Goal: Transaction & Acquisition: Purchase product/service

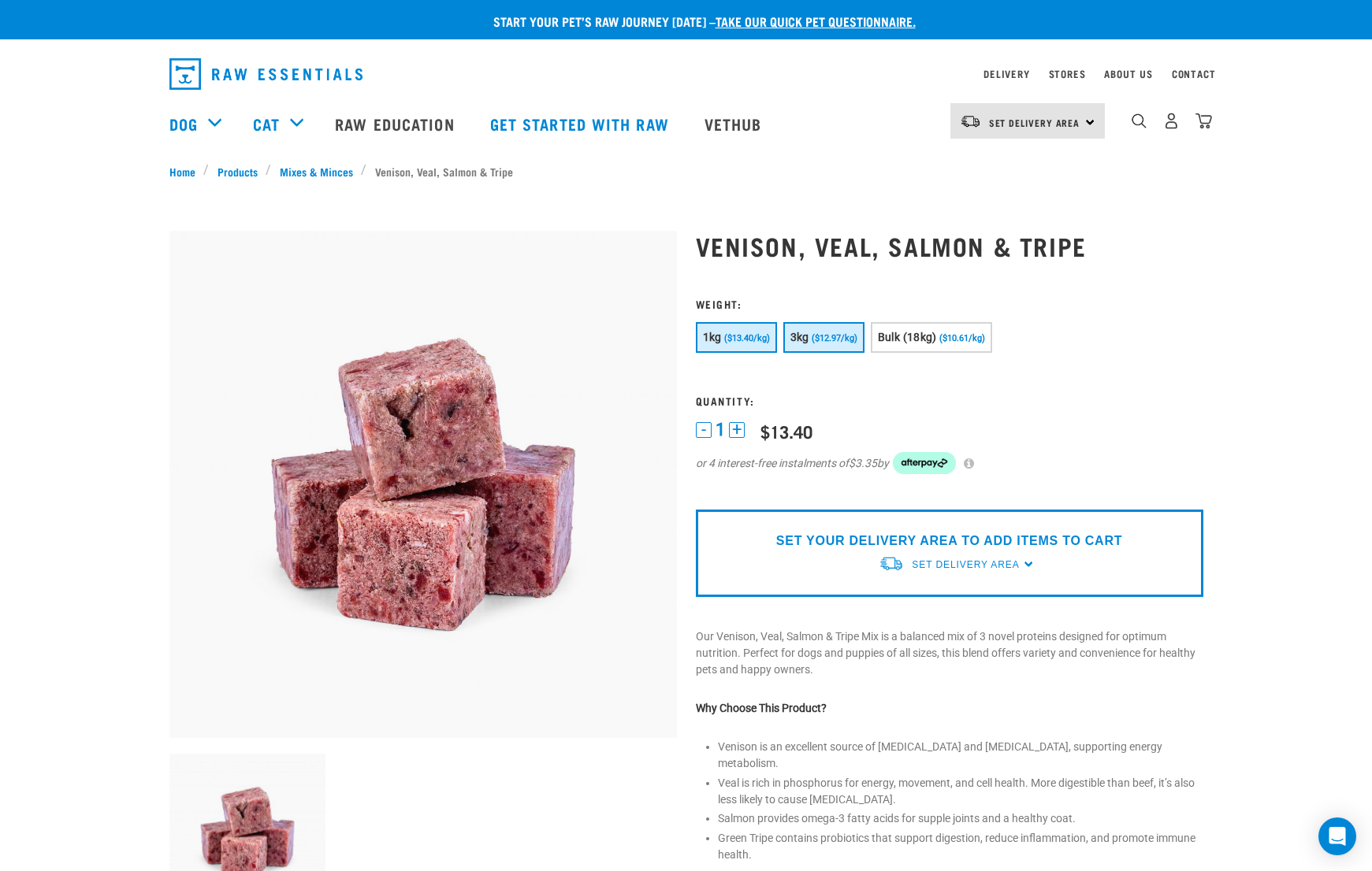
scroll to position [0, -3]
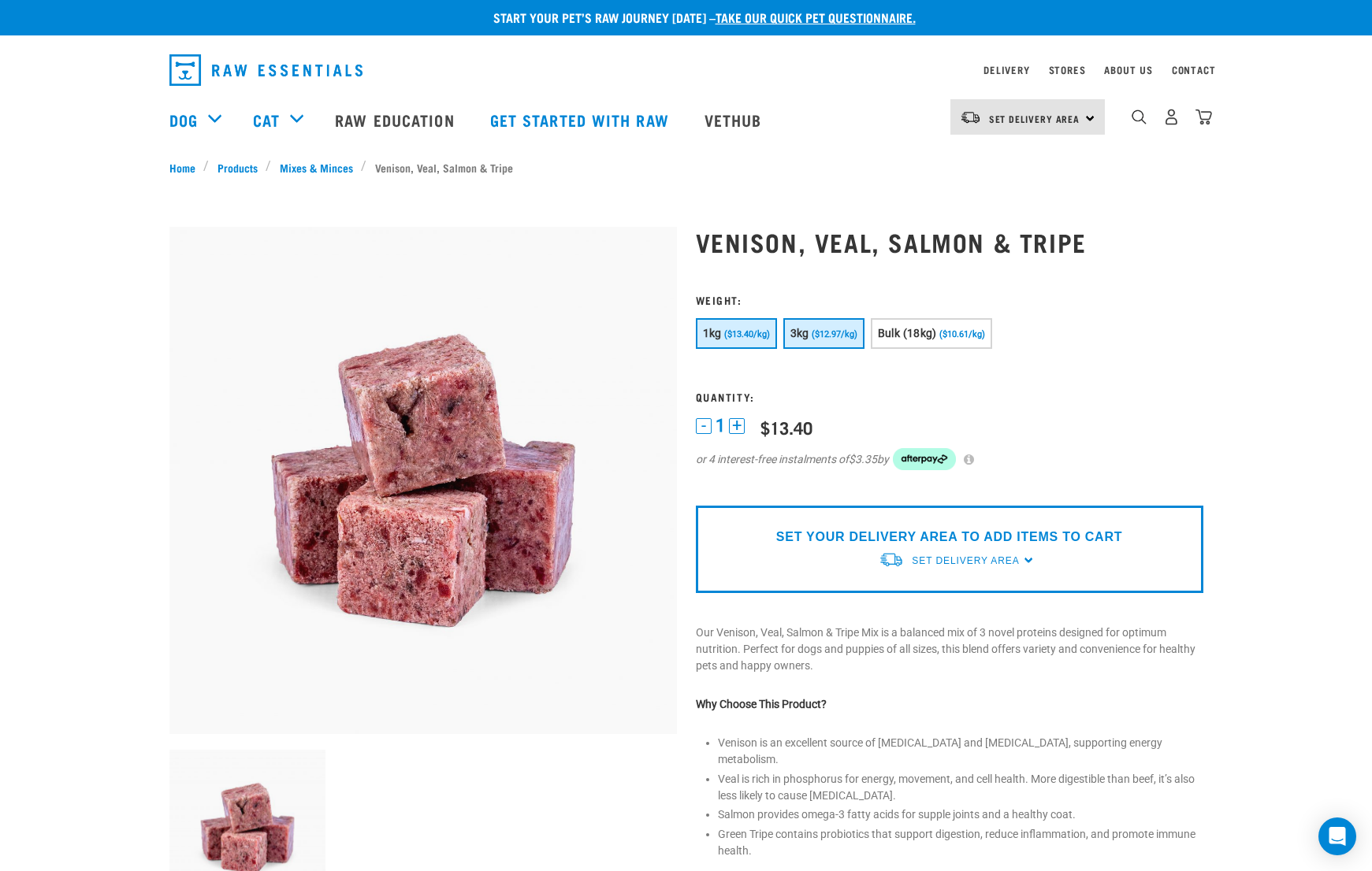
click at [831, 335] on span "($12.97/kg)" at bounding box center [834, 334] width 46 height 10
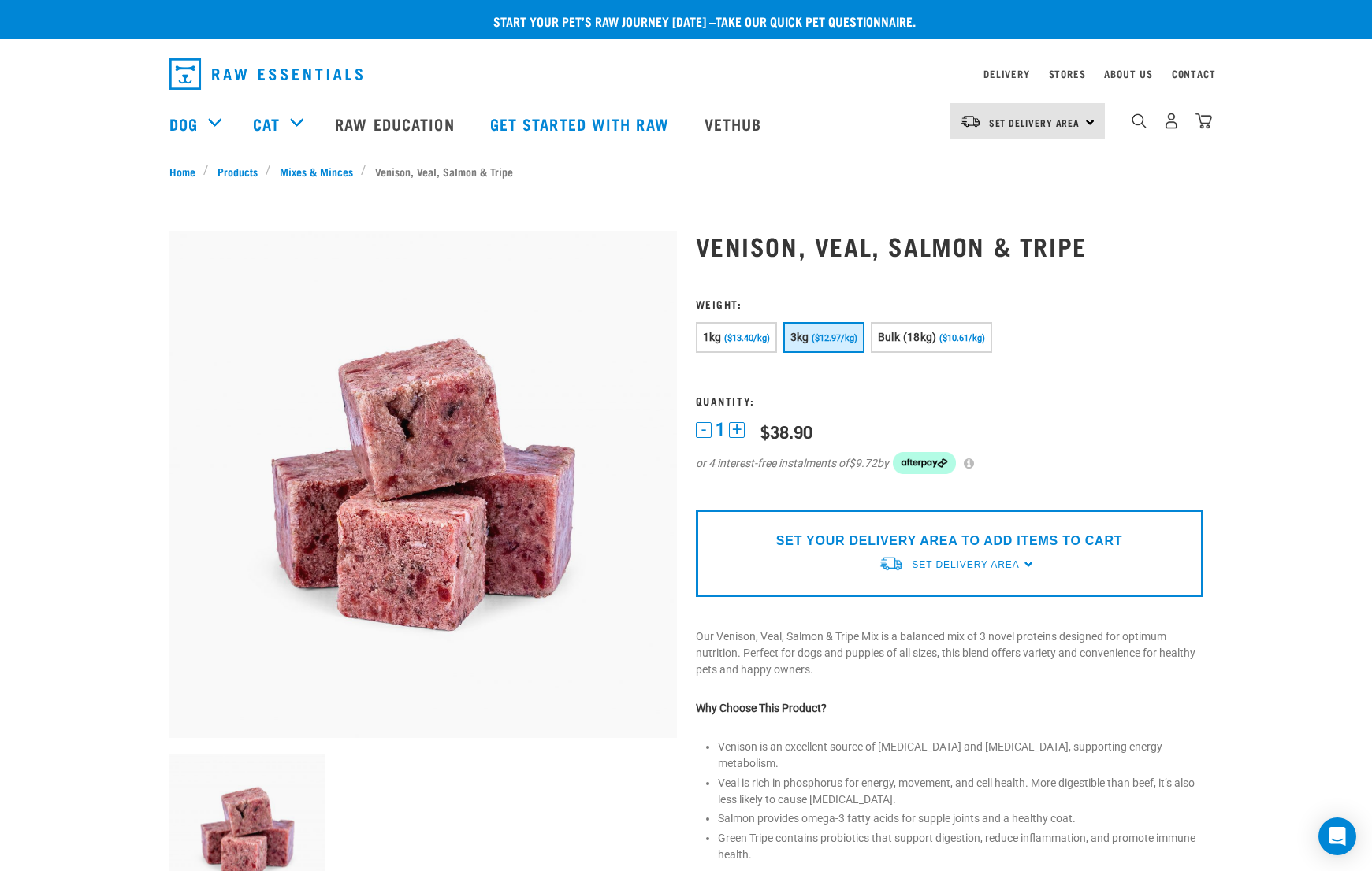
scroll to position [0, 0]
click at [1165, 121] on img "dropdown navigation" at bounding box center [1172, 120] width 17 height 17
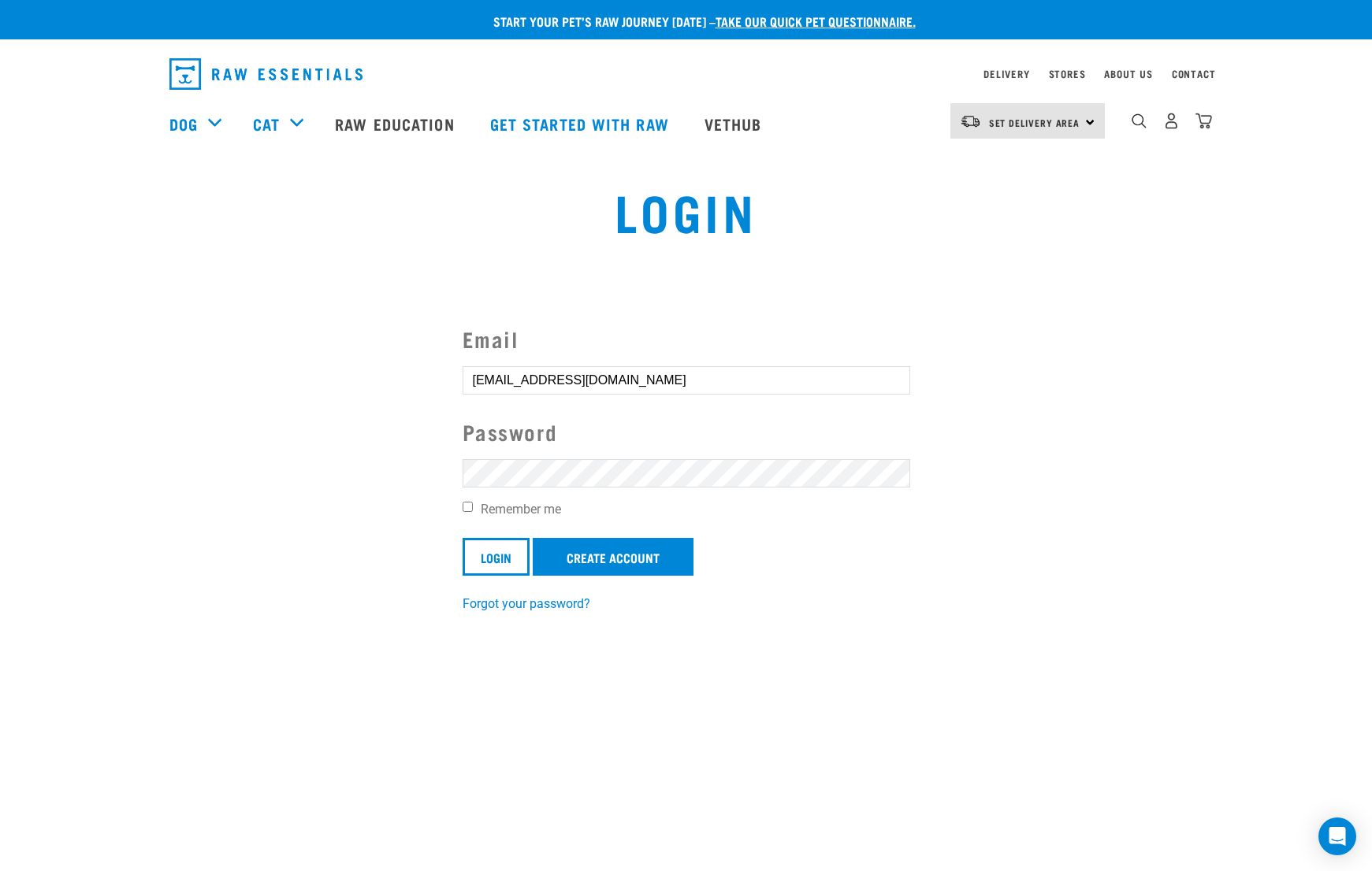
click at [472, 507] on label "Remember me" at bounding box center [686, 509] width 448 height 19
click at [472, 507] on input "Remember me" at bounding box center [467, 506] width 10 height 10
checkbox input "true"
click at [597, 546] on link "Create Account" at bounding box center [613, 557] width 160 height 38
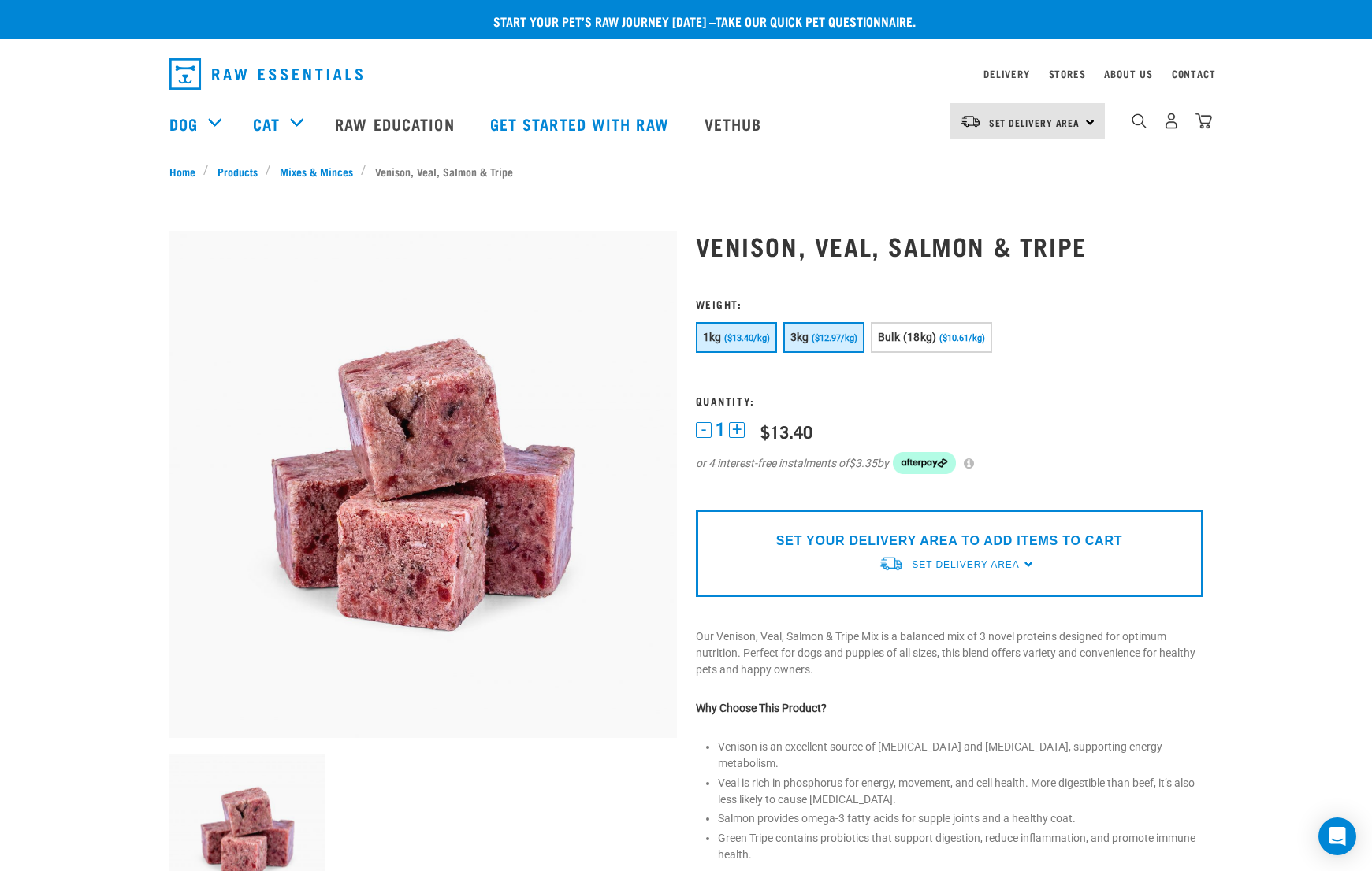
click at [807, 343] on button "3kg ($12.97/kg)" at bounding box center [823, 337] width 81 height 30
click at [1172, 128] on img "dropdown navigation" at bounding box center [1172, 120] width 17 height 17
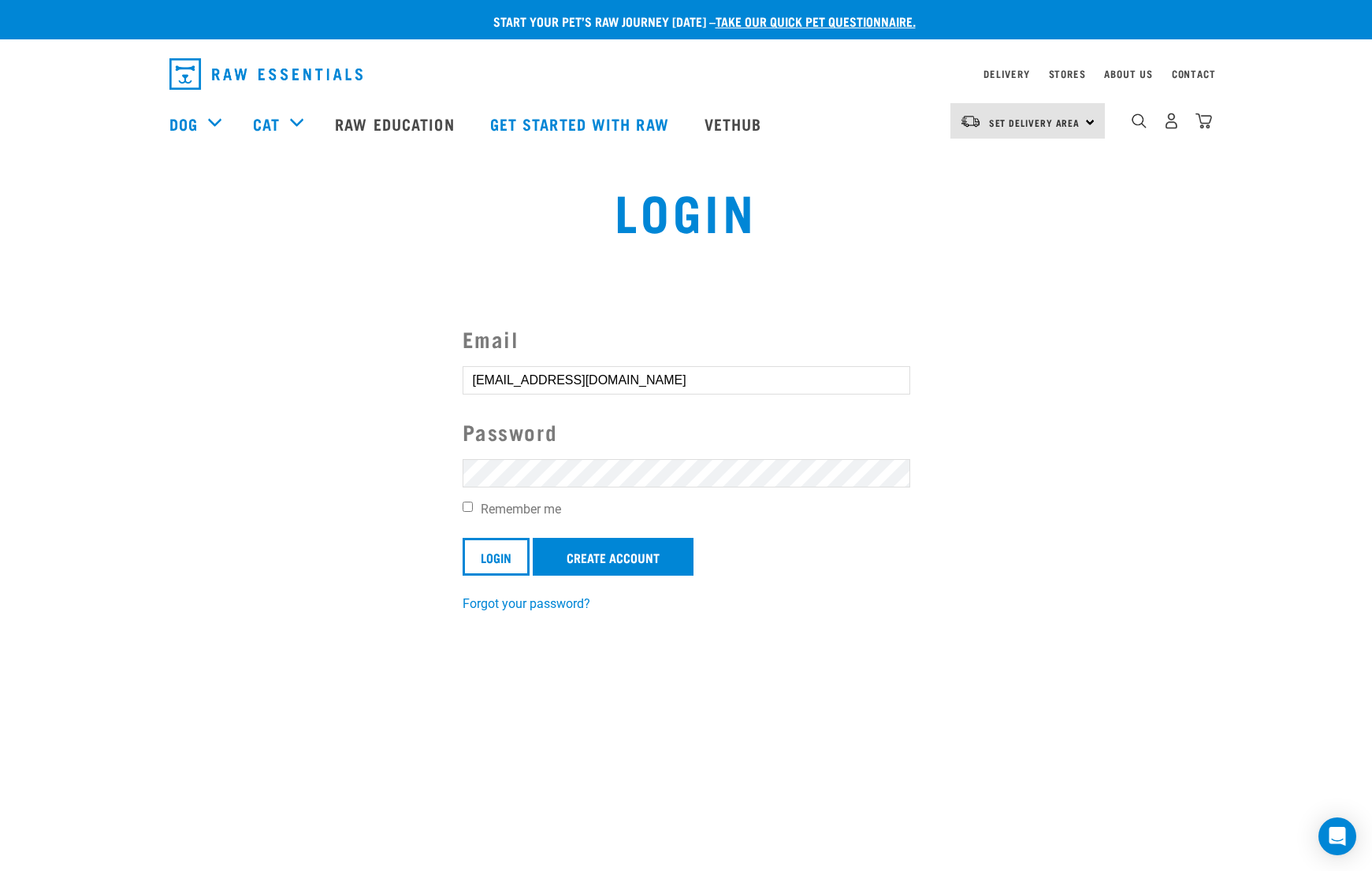
click at [467, 509] on input "Remember me" at bounding box center [467, 506] width 10 height 10
checkbox input "true"
click at [490, 546] on input "Login" at bounding box center [496, 557] width 67 height 38
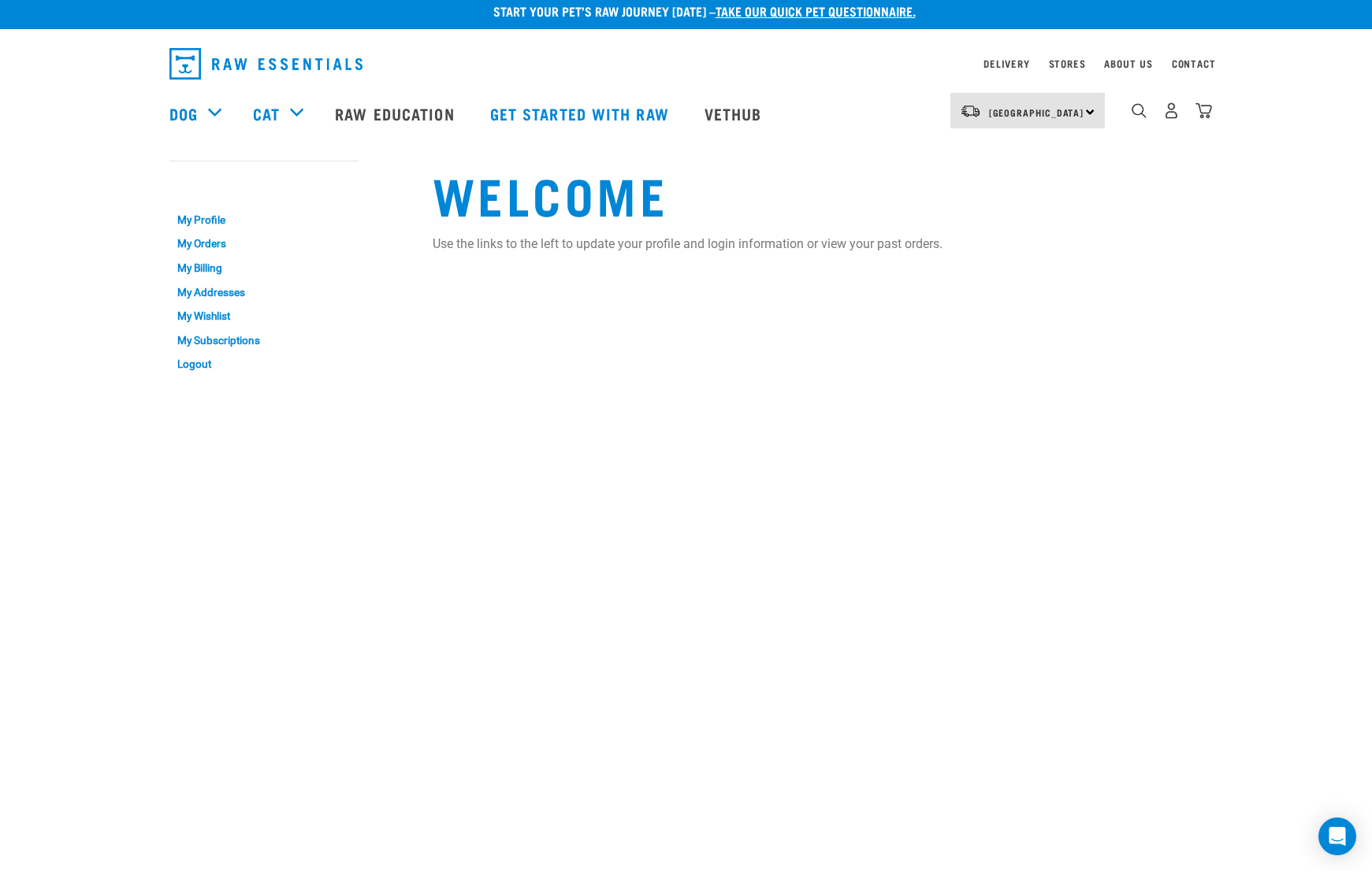
scroll to position [17, 0]
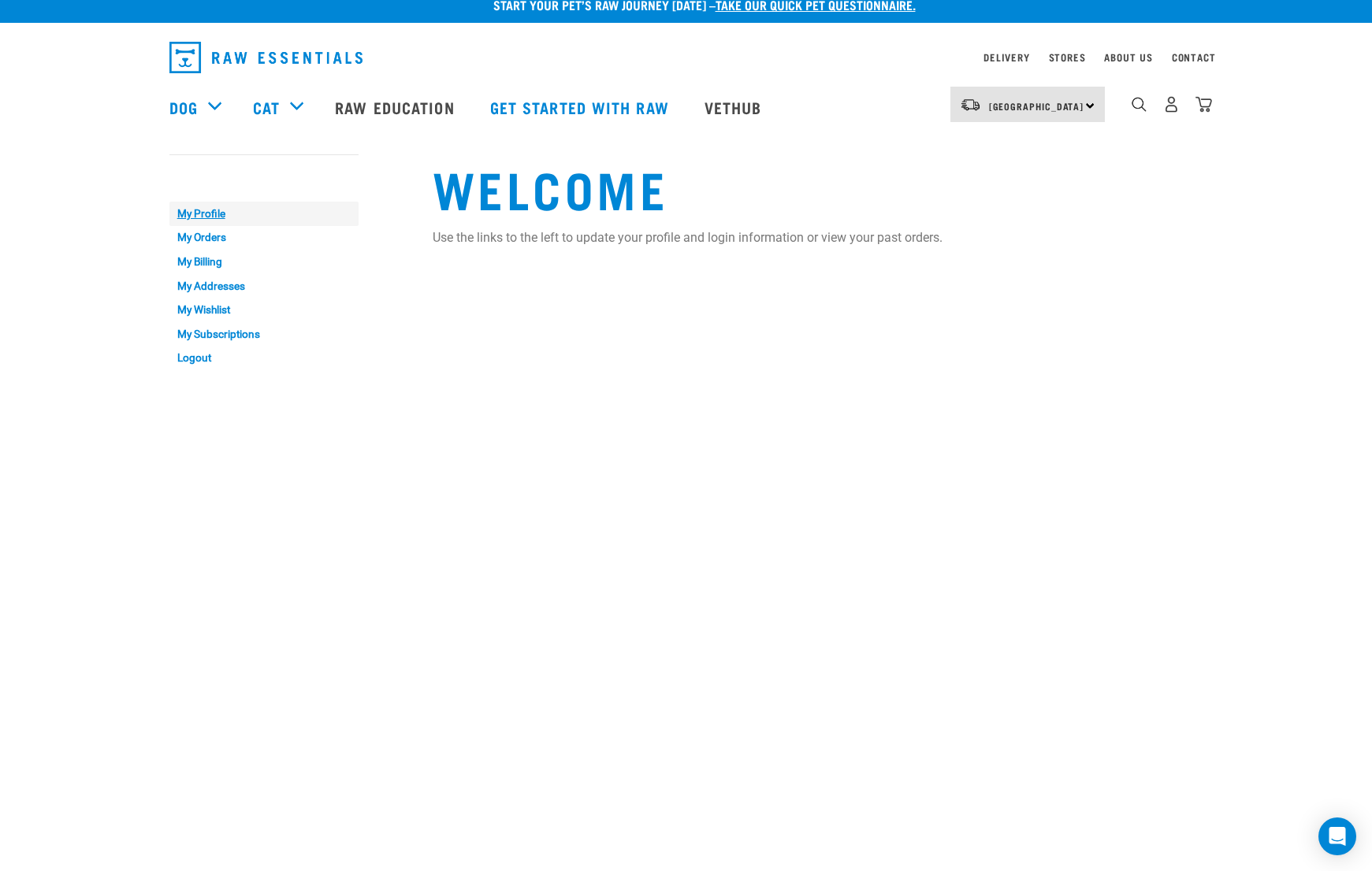
click at [215, 211] on link "My Profile" at bounding box center [263, 213] width 189 height 24
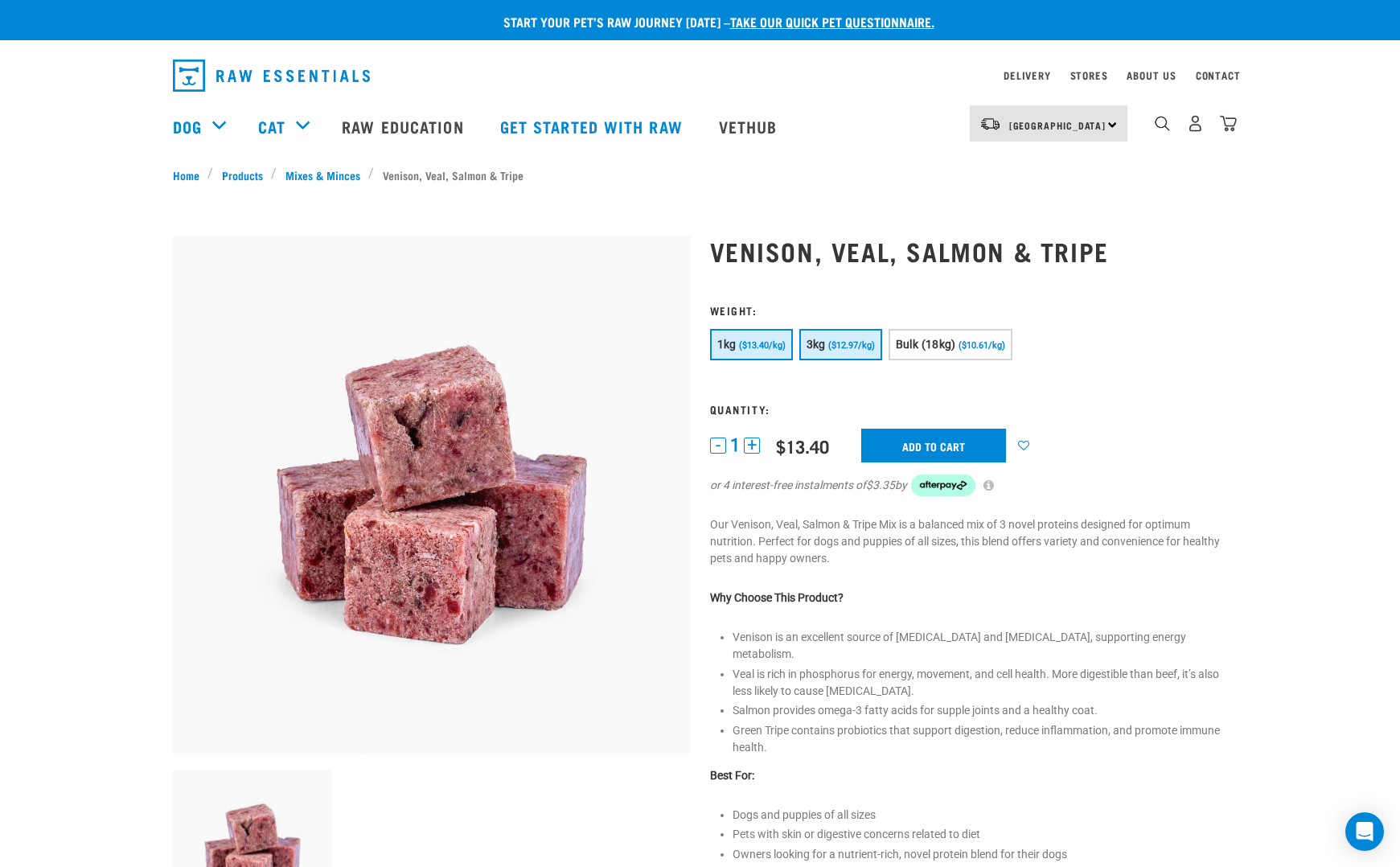
click at [839, 338] on button "3kg ($12.97/kg)" at bounding box center [840, 344] width 83 height 31
click at [913, 446] on input "Add to cart" at bounding box center [933, 446] width 145 height 34
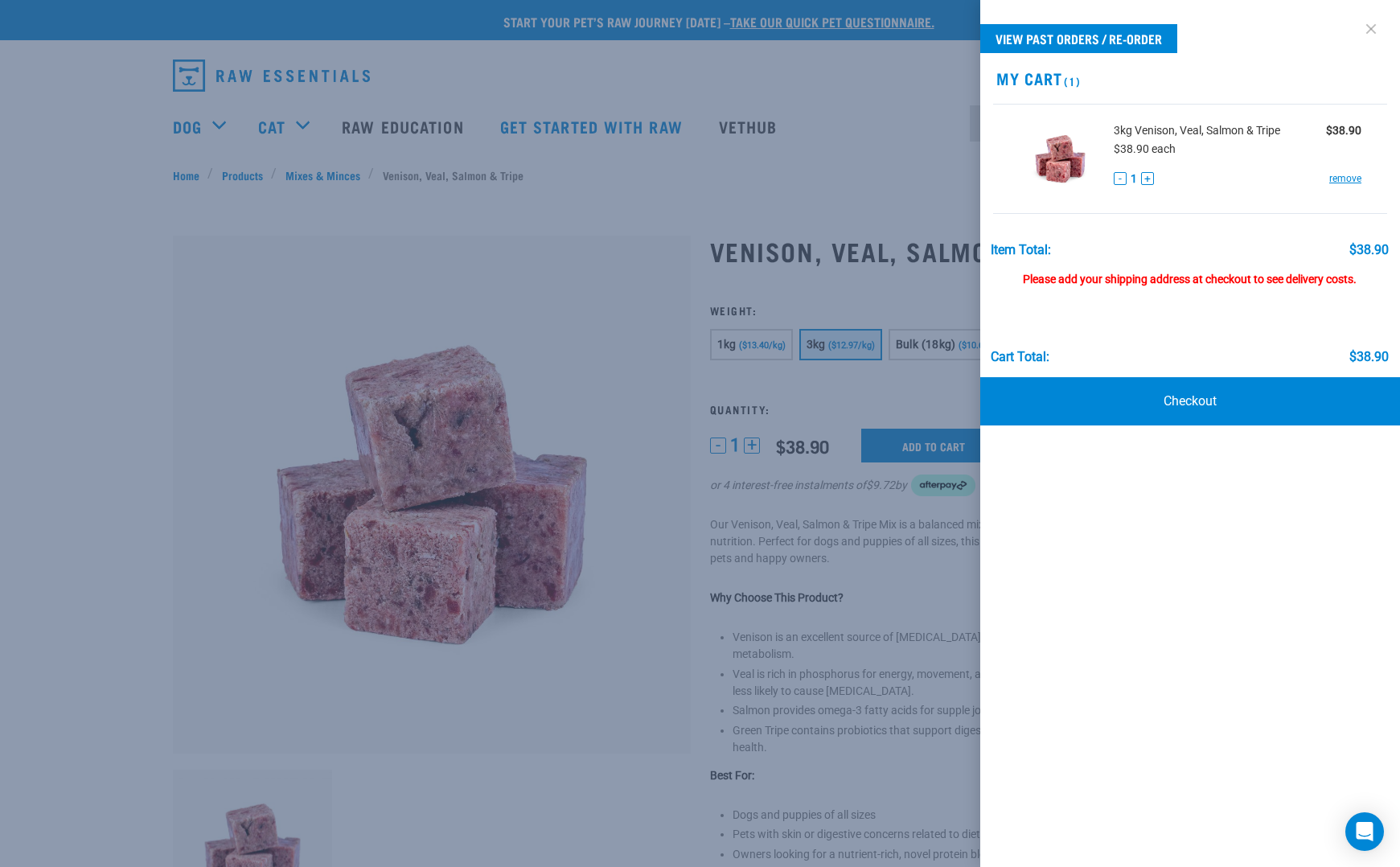
click at [1365, 29] on link at bounding box center [1371, 29] width 26 height 26
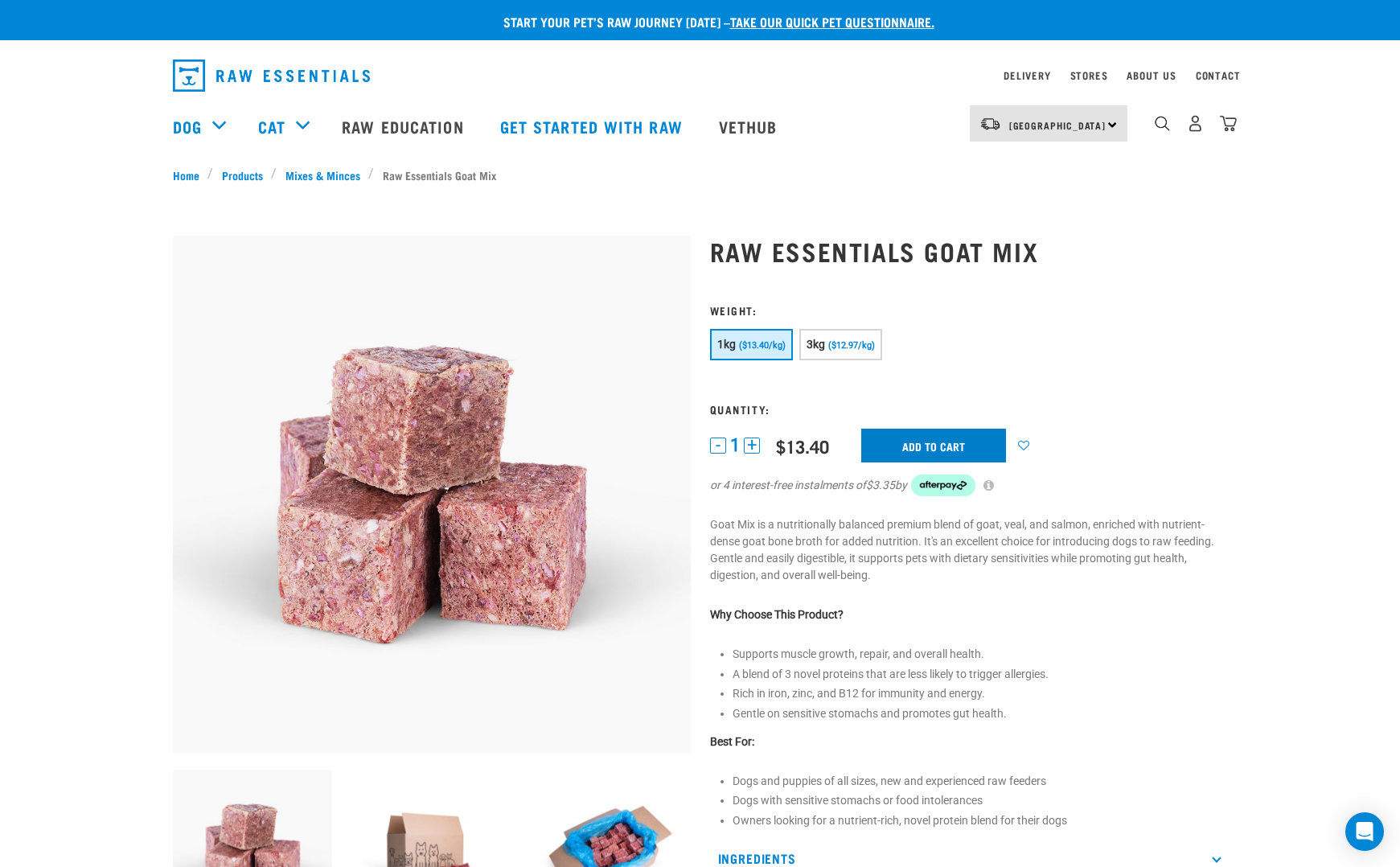
scroll to position [0, -1]
click at [915, 444] on input "Add to cart" at bounding box center [933, 446] width 145 height 34
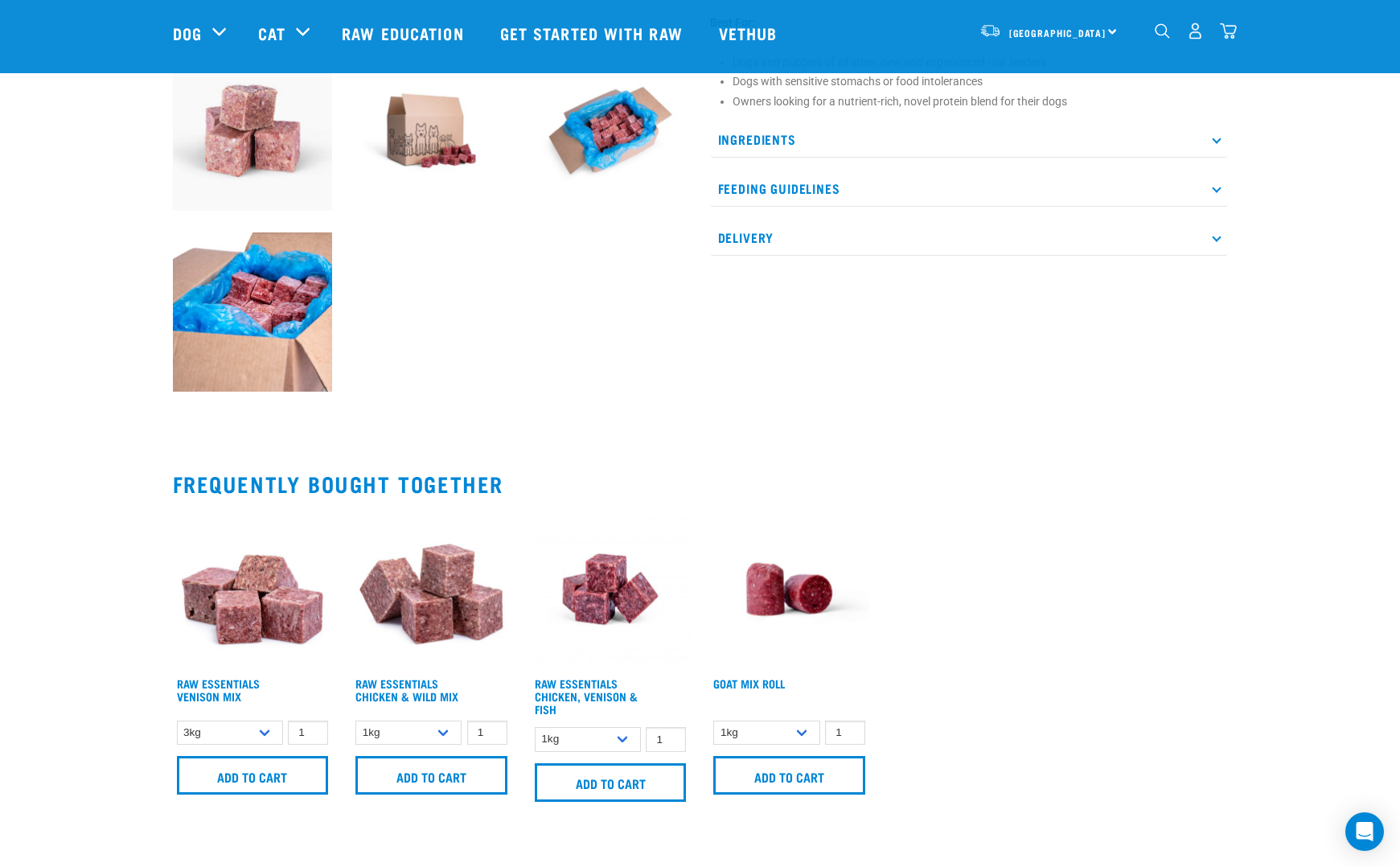
scroll to position [604, 0]
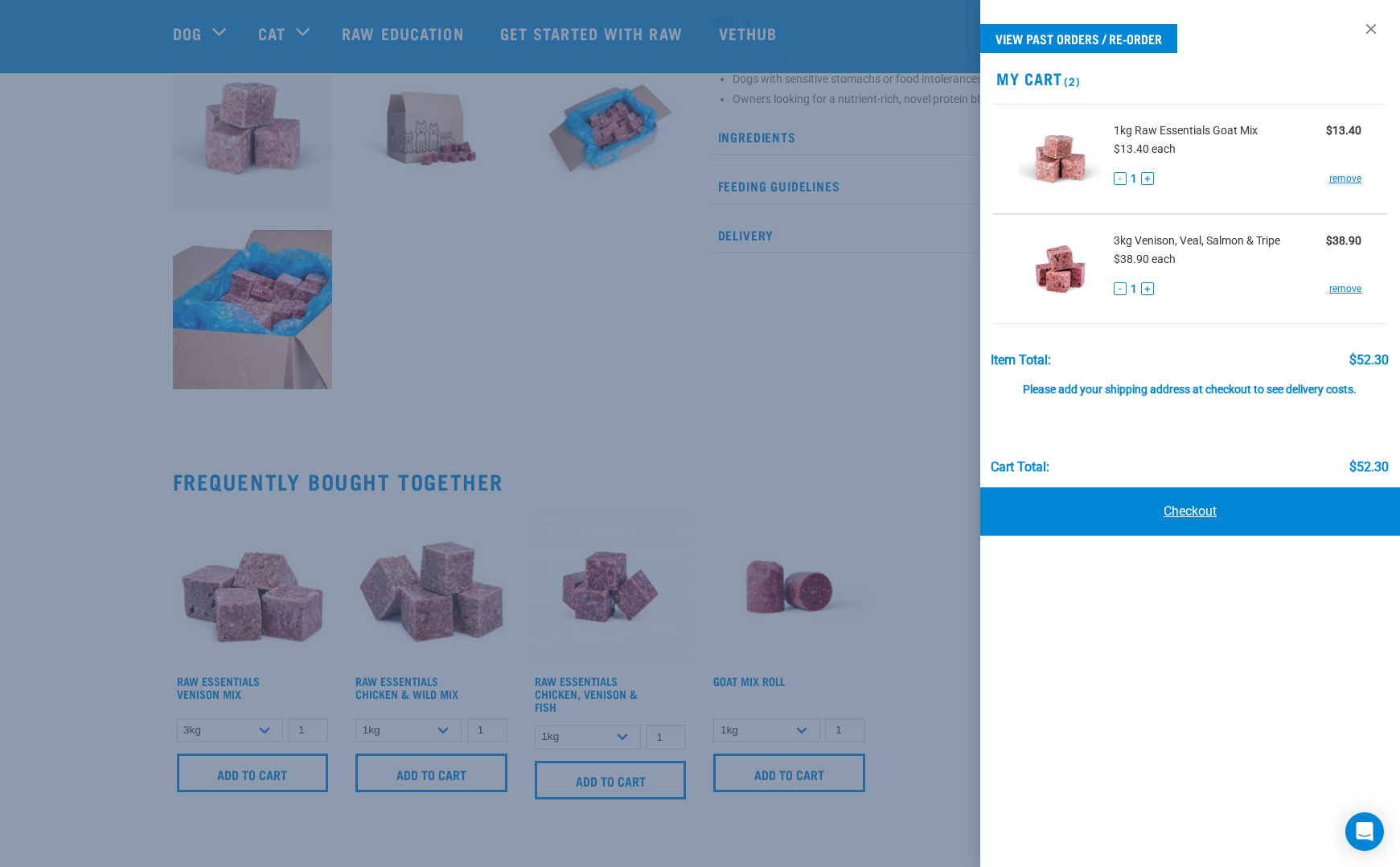
click at [1147, 513] on link "Checkout" at bounding box center [1190, 511] width 420 height 48
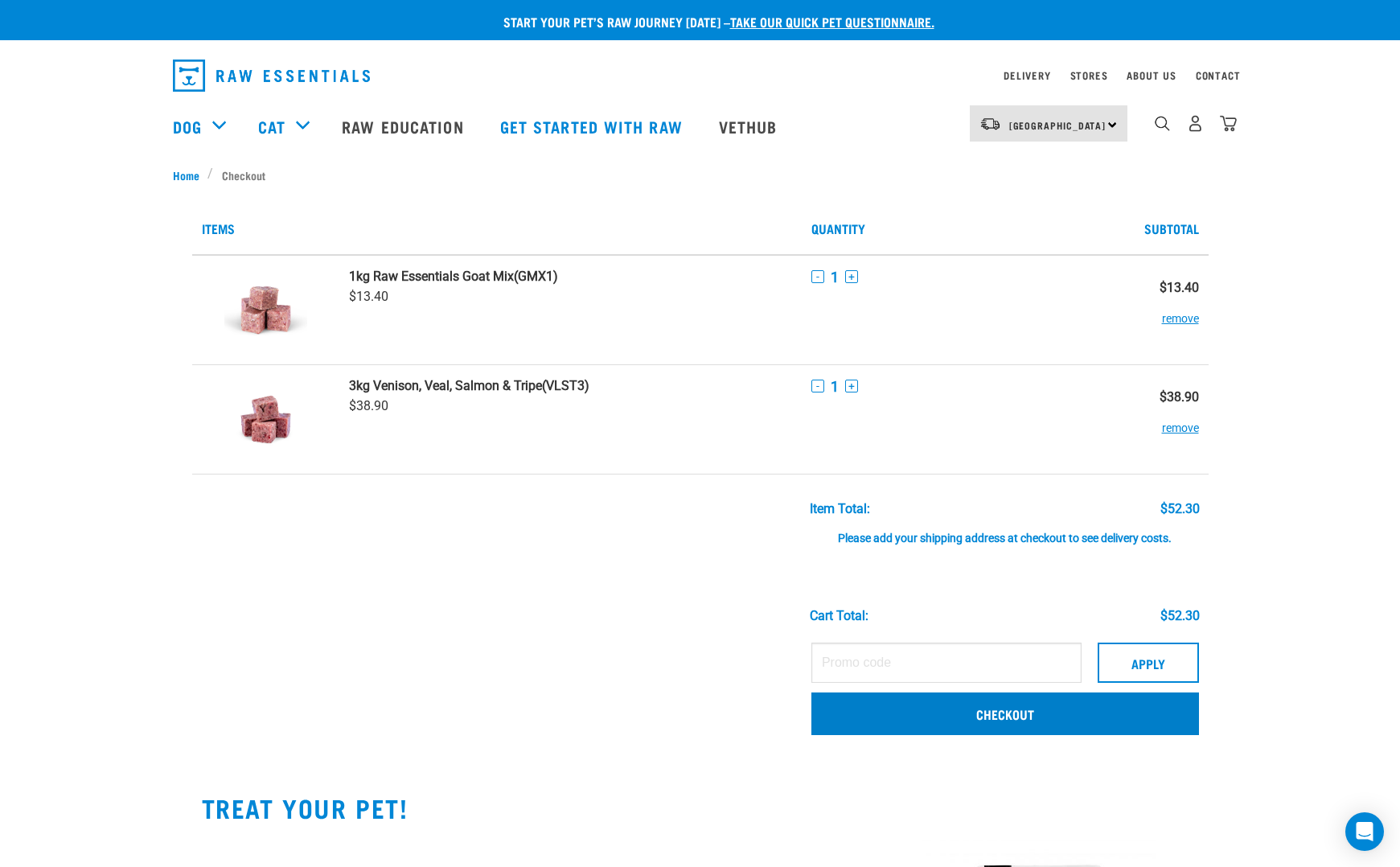
scroll to position [0, 3]
click at [1018, 717] on link "Checkout" at bounding box center [1005, 713] width 388 height 42
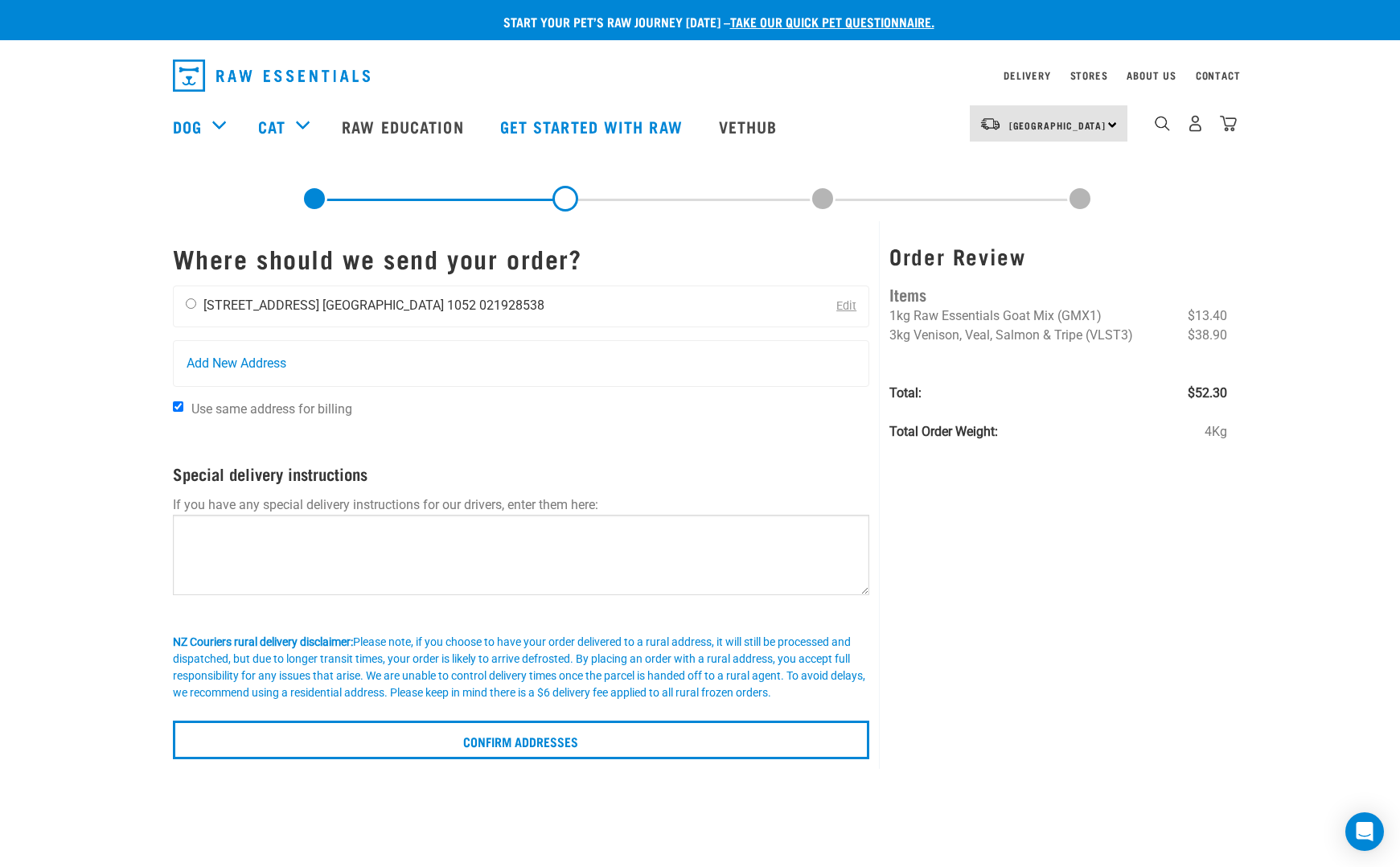
click at [191, 305] on input "radio" at bounding box center [191, 303] width 10 height 10
radio input "true"
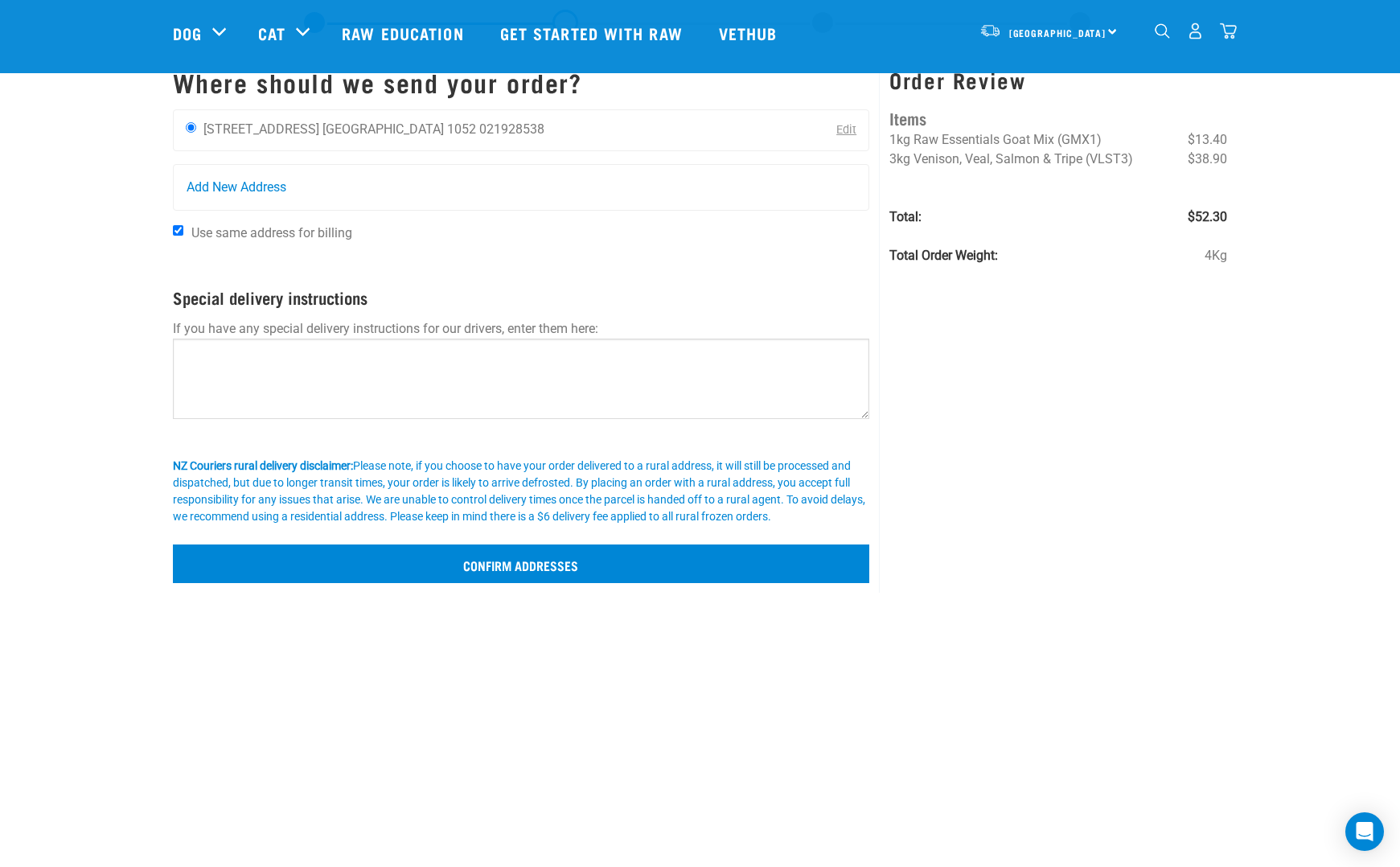
scroll to position [56, 0]
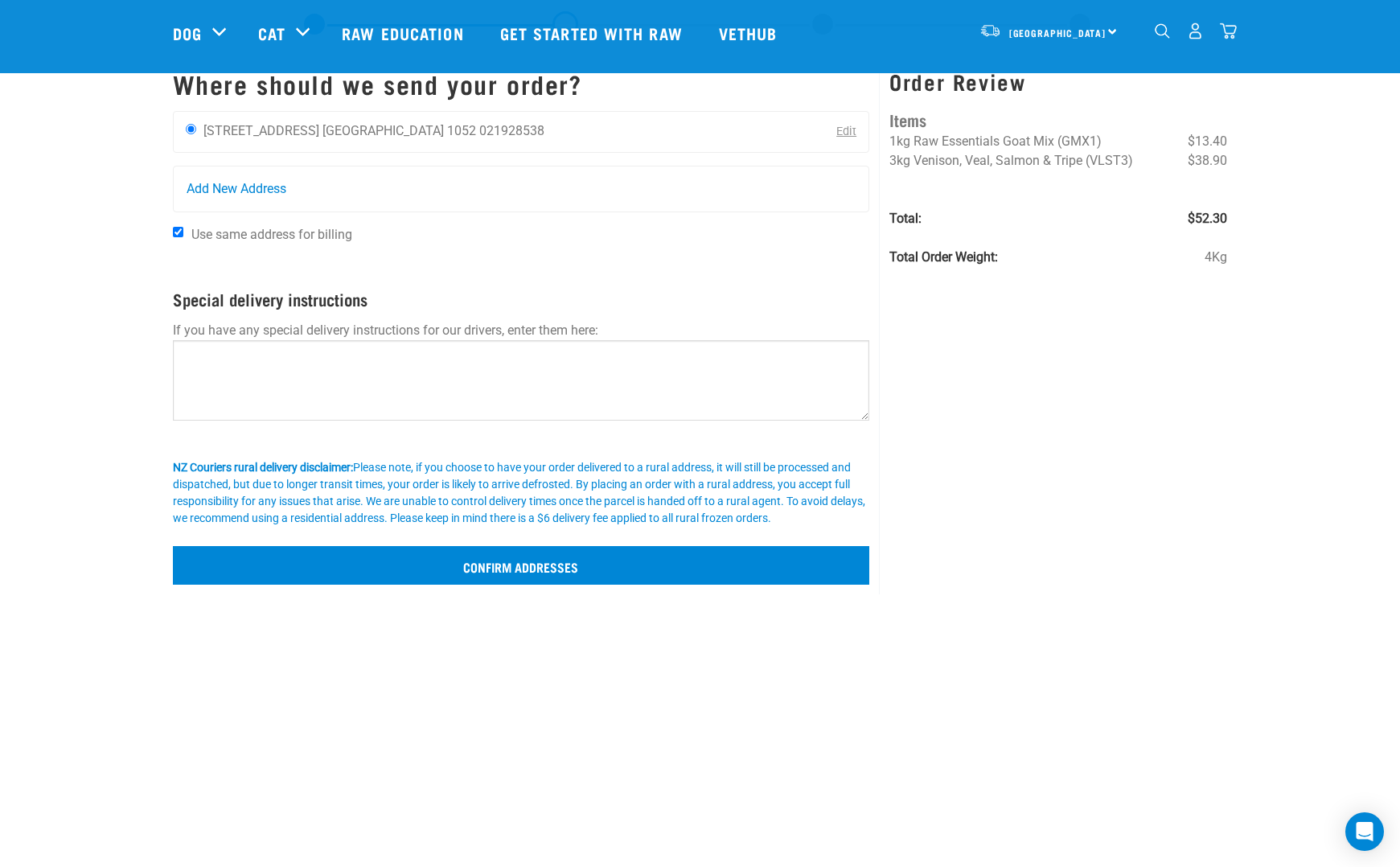
click at [548, 566] on input "Confirm addresses" at bounding box center [521, 565] width 698 height 39
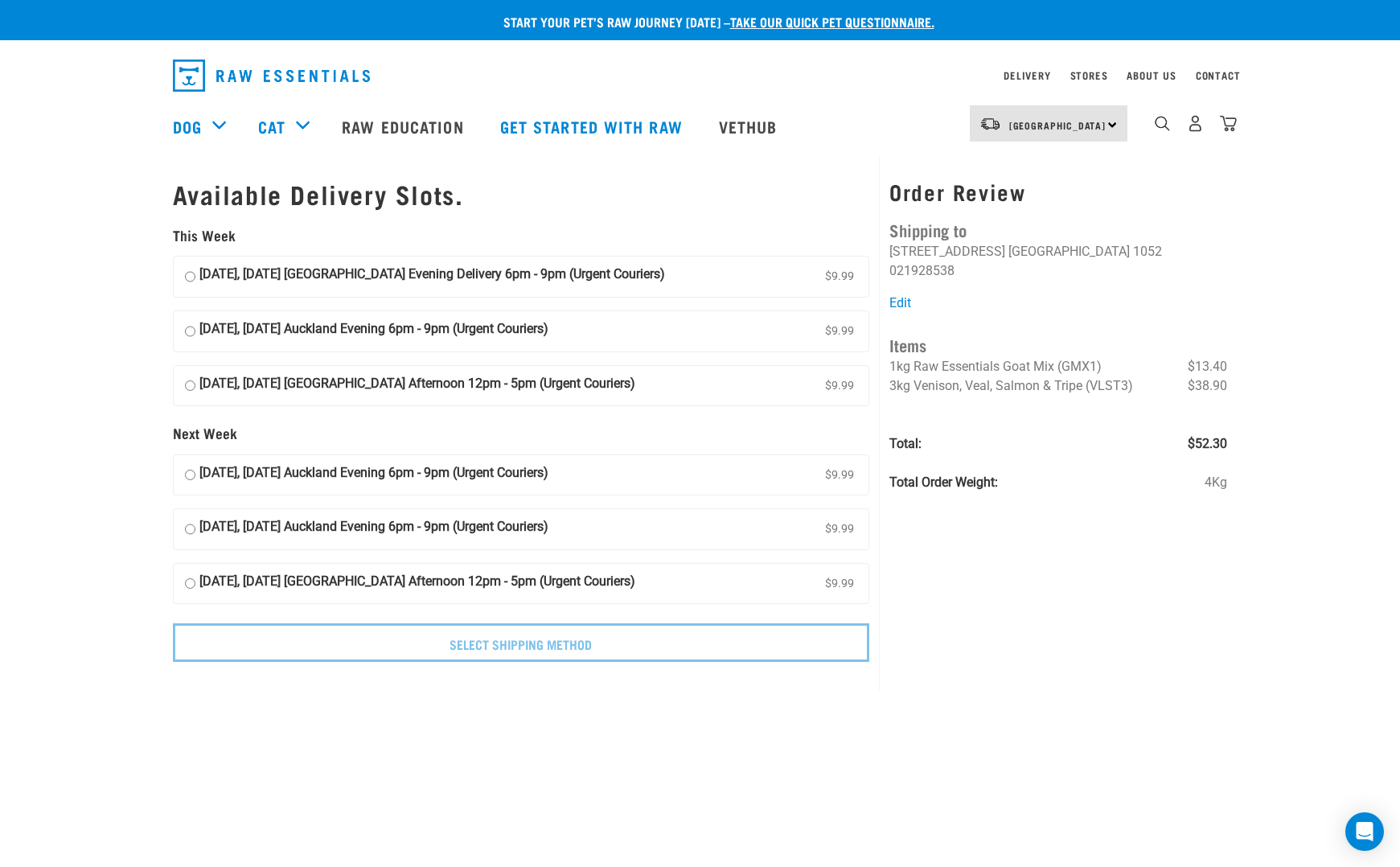
click at [190, 270] on input "[DATE], [DATE] [GEOGRAPHIC_DATA] Evening Delivery 6pm - 9pm (Urgent Couriers) $…" at bounding box center [190, 276] width 10 height 24
radio input "true"
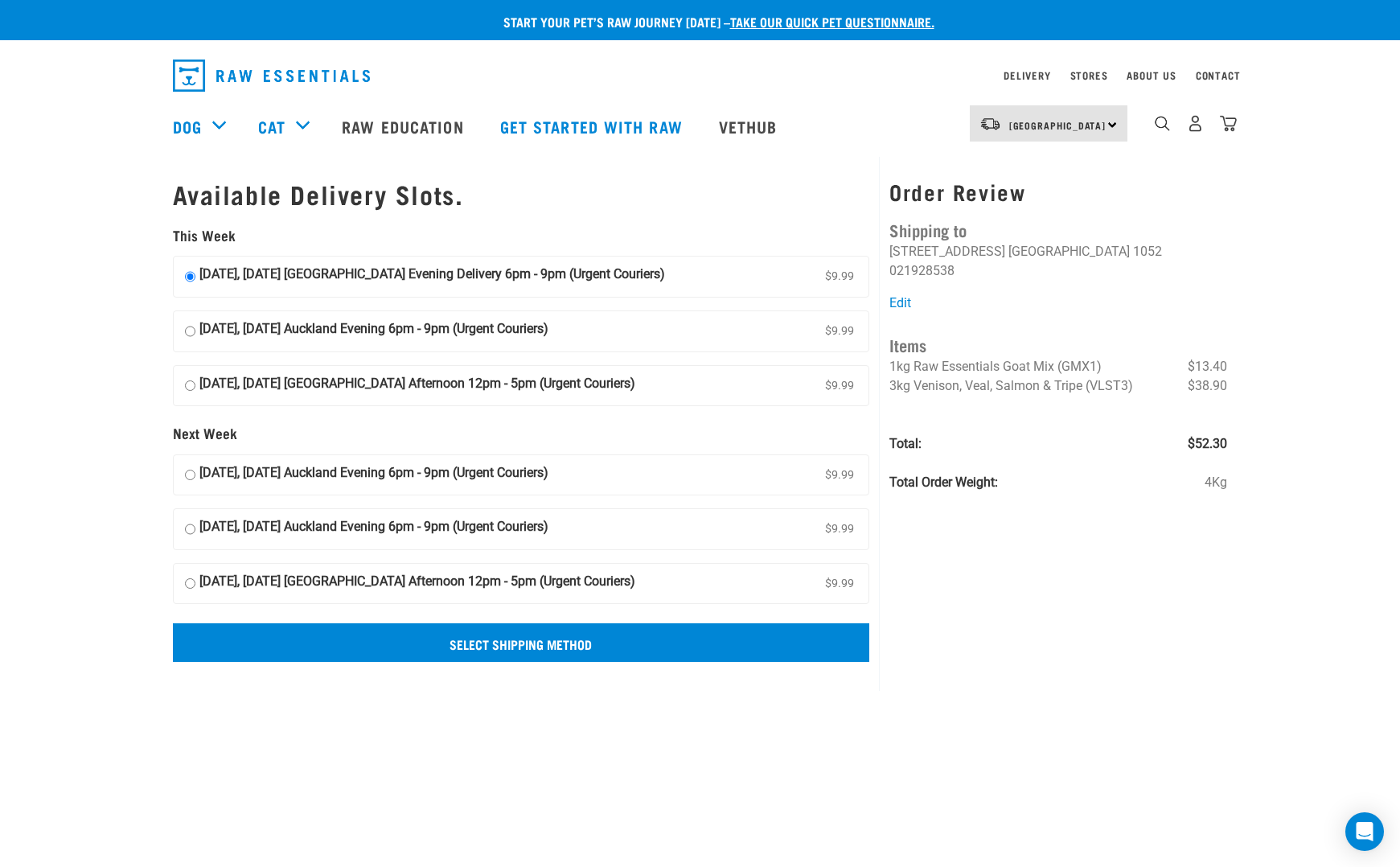
click at [517, 641] on input "Select Shipping Method" at bounding box center [521, 643] width 698 height 39
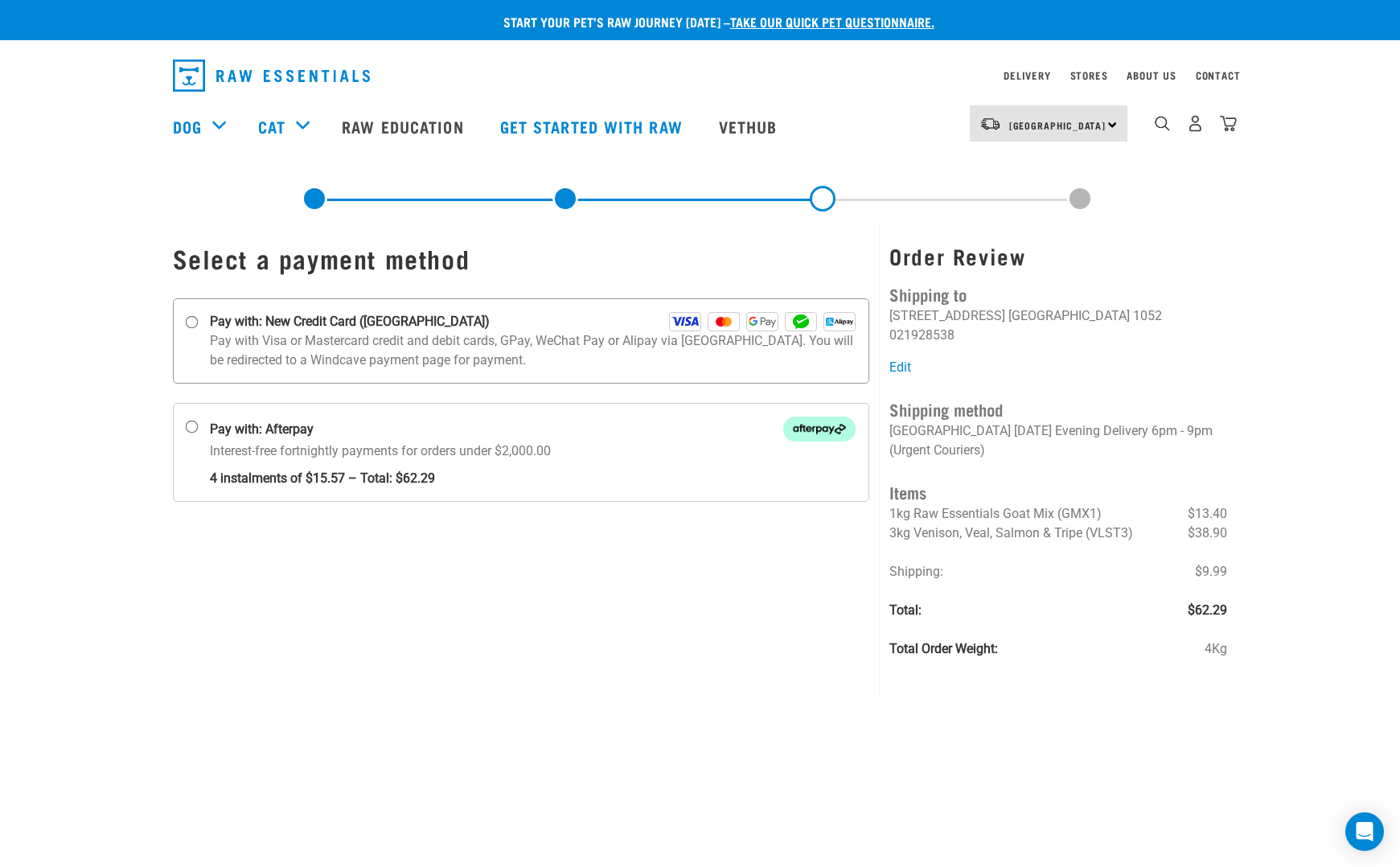
click at [191, 320] on input "Pay with: New Credit Card ([GEOGRAPHIC_DATA])" at bounding box center [191, 322] width 13 height 13
radio input "true"
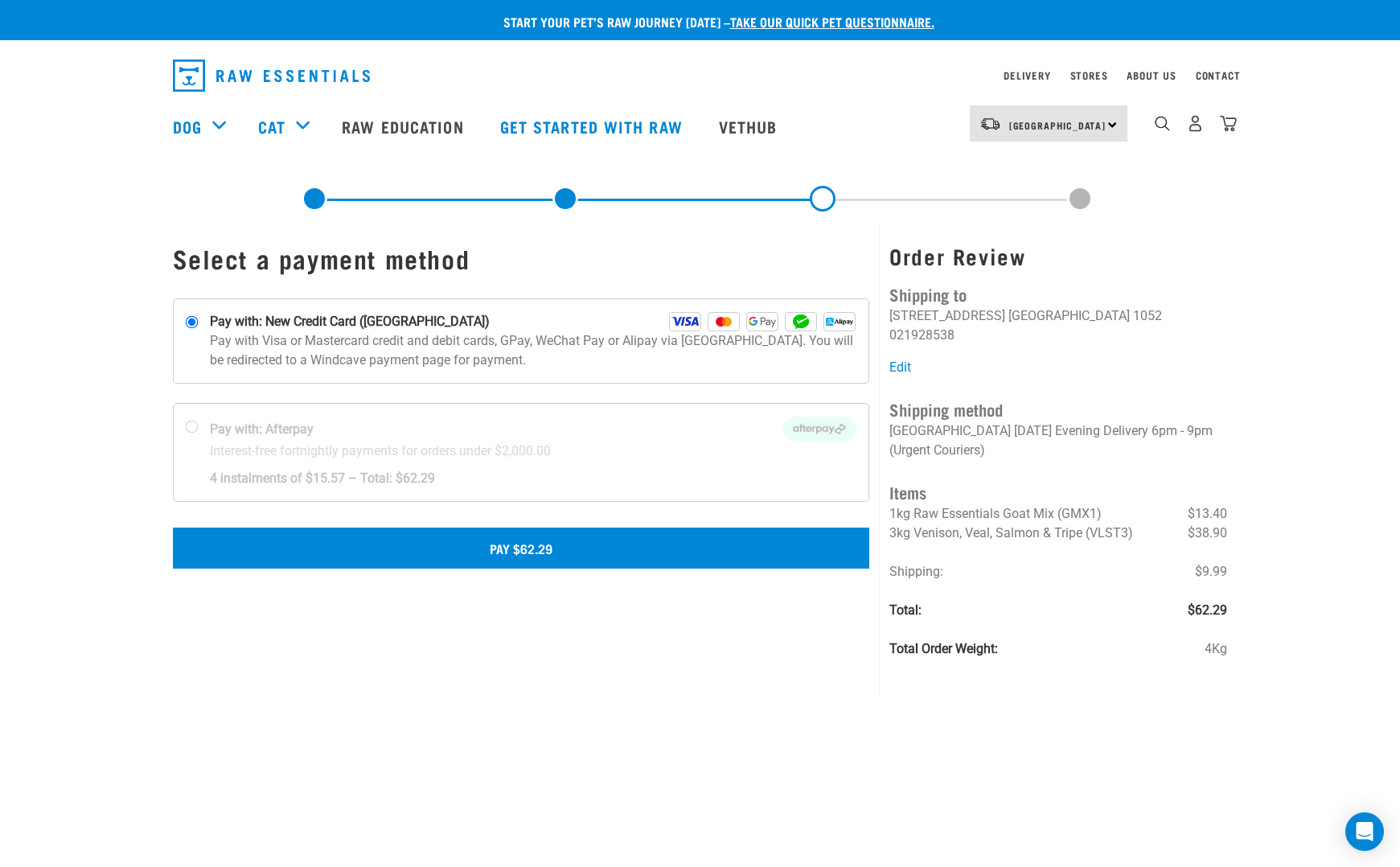
click at [357, 558] on button "Pay $62.29" at bounding box center [521, 548] width 698 height 40
